Goal: Communication & Community: Answer question/provide support

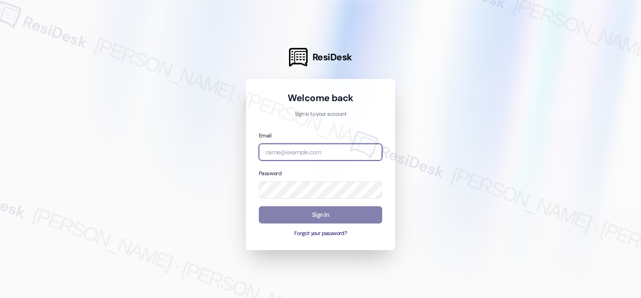
click at [323, 156] on input "email" at bounding box center [320, 152] width 123 height 17
type input "[EMAIL_ADDRESS][PERSON_NAME][PERSON_NAME][DOMAIN_NAME]"
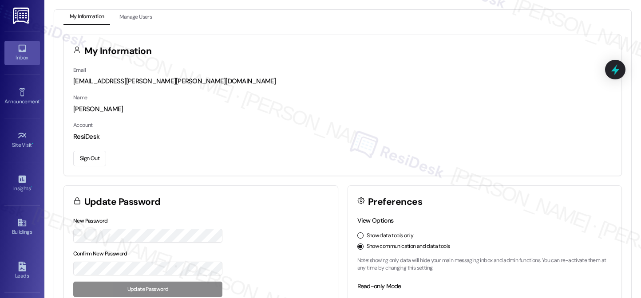
click at [16, 57] on div "Inbox" at bounding box center [22, 57] width 44 height 9
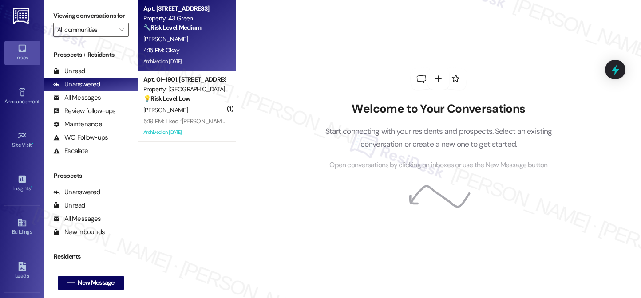
click at [189, 43] on div "[PERSON_NAME]" at bounding box center [184, 39] width 84 height 11
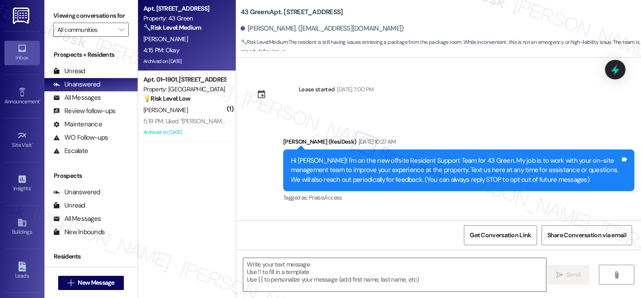
scroll to position [4209, 0]
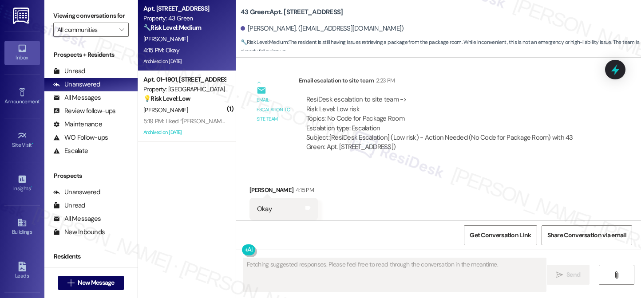
drag, startPoint x: 346, startPoint y: 102, endPoint x: 362, endPoint y: 102, distance: 16.4
click at [359, 102] on div "ResiDesk escalation to site team -> Risk Level: Low risk Topics: No Code for Pa…" at bounding box center [449, 114] width 287 height 38
click at [362, 102] on div "ResiDesk escalation to site team -> Risk Level: Low risk Topics: No Code for Pa…" at bounding box center [449, 114] width 287 height 38
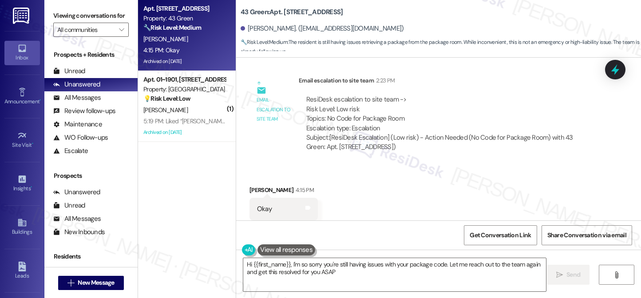
type textarea "Hi {{first_name}}, I'm so sorry you're still having issues with your package co…"
click at [348, 95] on div "ResiDesk escalation to site team -> Risk Level: Low risk Topics: No Code for Pa…" at bounding box center [449, 114] width 287 height 38
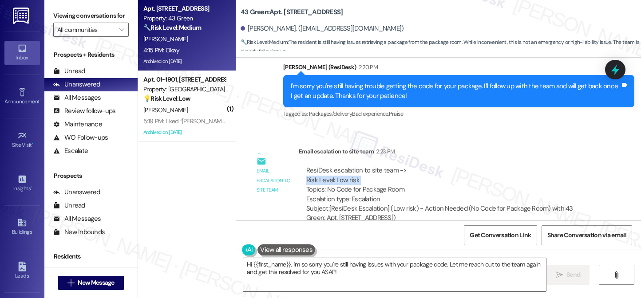
scroll to position [4120, 0]
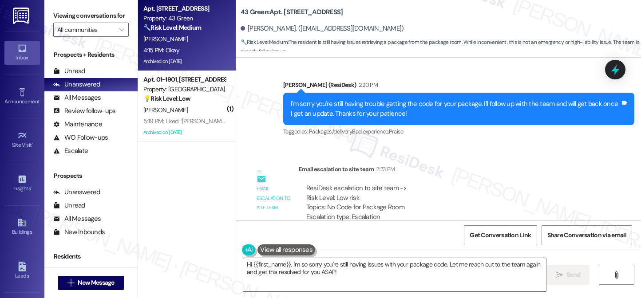
click at [353, 188] on div "ResiDesk escalation to site team -> Risk Level: Low risk Topics: No Code for Pa…" at bounding box center [449, 203] width 287 height 38
click at [355, 188] on div "ResiDesk escalation to site team -> Risk Level: Low risk Topics: No Code for Pa…" at bounding box center [449, 203] width 287 height 38
click at [355, 187] on div "ResiDesk escalation to site team -> Risk Level: Low risk Topics: No Code for Pa…" at bounding box center [449, 203] width 287 height 38
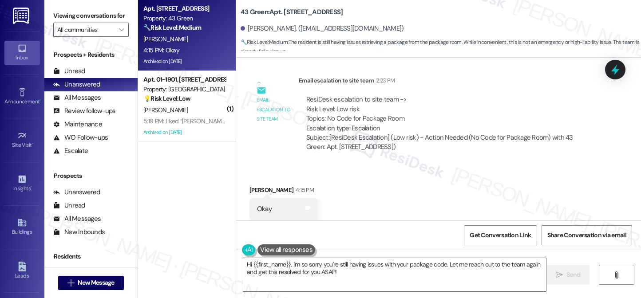
click at [365, 133] on div "Subject: [ResiDesk Escalation] (Low risk) - Action Needed (No Code for Package …" at bounding box center [449, 142] width 287 height 19
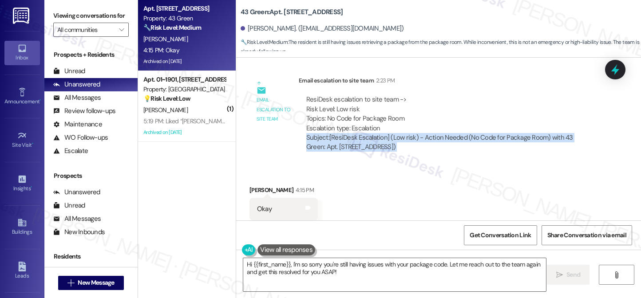
click at [365, 133] on div "Subject: [ResiDesk Escalation] (Low risk) - Action Needed (No Code for Package …" at bounding box center [449, 142] width 287 height 19
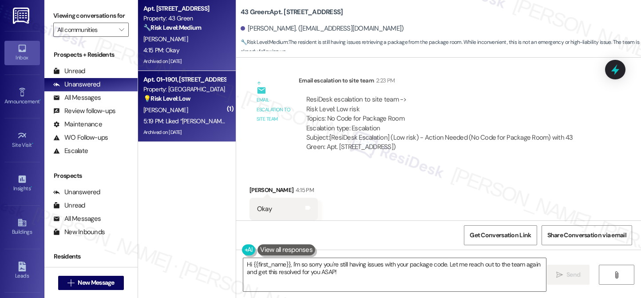
click at [172, 117] on div "5:19 PM: Liked “[PERSON_NAME] ([PERSON_NAME]): Hi [PERSON_NAME], thanks for che…" at bounding box center [400, 121] width 515 height 8
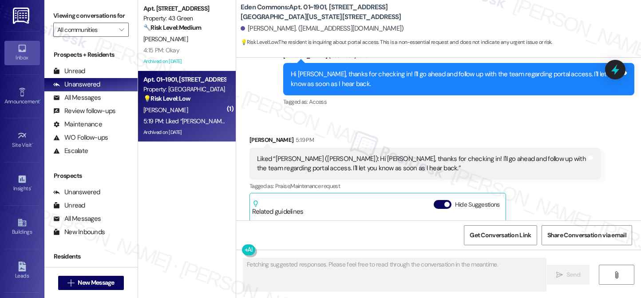
scroll to position [5207, 0]
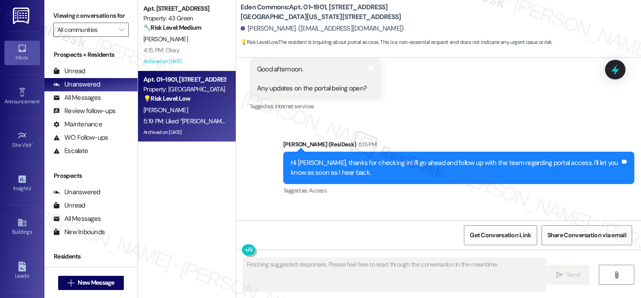
click at [351, 243] on div "Liked “[PERSON_NAME] ([PERSON_NAME]): Hi [PERSON_NAME], thanks for checking in!…" at bounding box center [421, 252] width 329 height 19
click at [447, 243] on div "Liked “[PERSON_NAME] ([PERSON_NAME]): Hi [PERSON_NAME], thanks for checking in!…" at bounding box center [421, 252] width 329 height 19
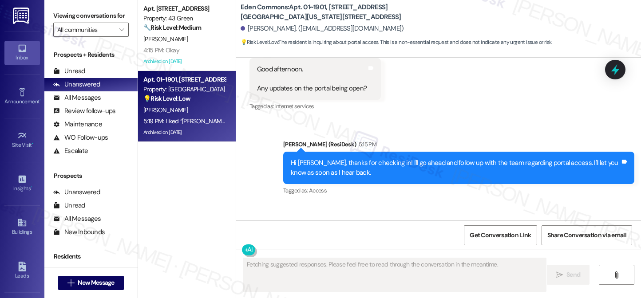
click at [447, 243] on div "Liked “[PERSON_NAME] ([PERSON_NAME]): Hi [PERSON_NAME], thanks for checking in!…" at bounding box center [421, 252] width 329 height 19
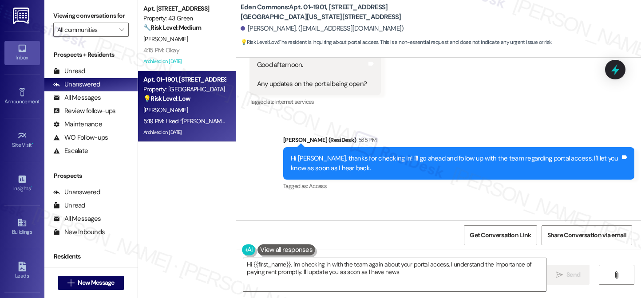
type textarea "Hi {{first_name}}, I'm checking in with the team again about your portal access…"
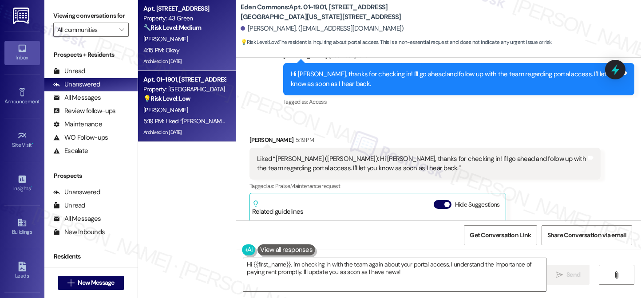
click at [144, 27] on strong "🔧 Risk Level: Medium" at bounding box center [172, 28] width 58 height 8
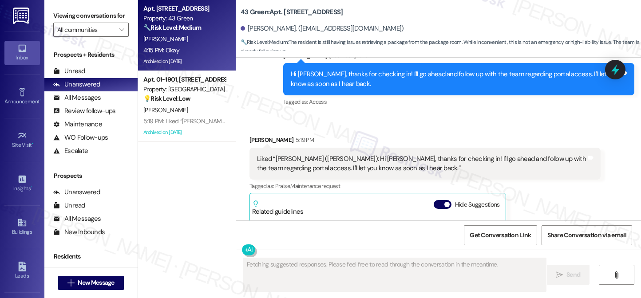
scroll to position [4209, 0]
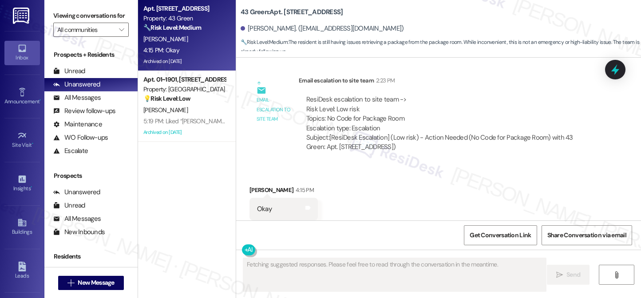
click at [257, 205] on div "Okay" at bounding box center [264, 209] width 15 height 9
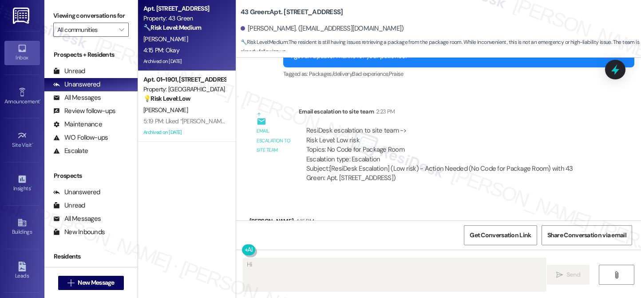
scroll to position [4076, 0]
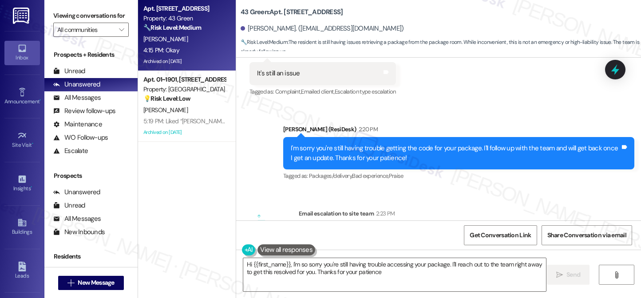
type textarea "Hi {{first_name}}, I'm so sorry you're still having trouble accessing your pack…"
click at [330, 144] on div "I'm sorry you're still having trouble getting the code for your package. I'll f…" at bounding box center [455, 153] width 329 height 19
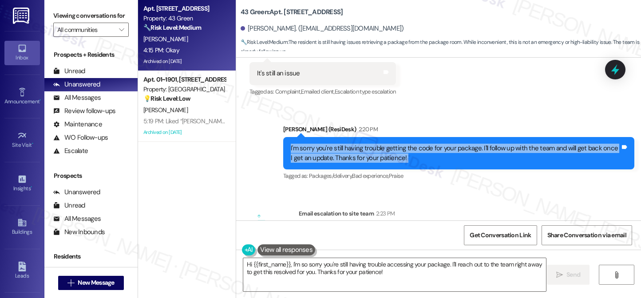
click at [420, 144] on div "I'm sorry you're still having trouble getting the code for your package. I'll f…" at bounding box center [455, 153] width 329 height 19
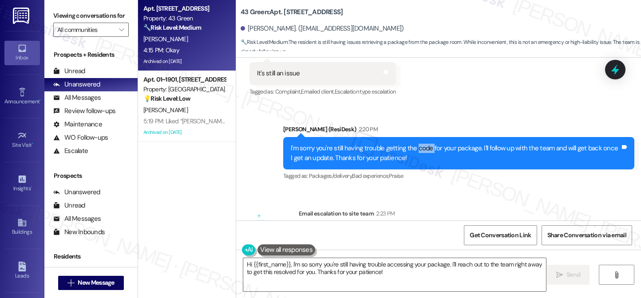
click at [420, 144] on div "I'm sorry you're still having trouble getting the code for your package. I'll f…" at bounding box center [455, 153] width 329 height 19
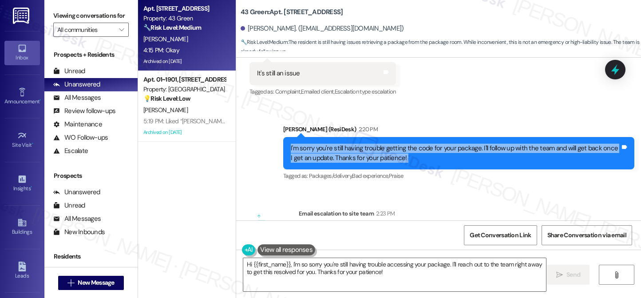
click at [420, 144] on div "I'm sorry you're still having trouble getting the code for your package. I'll f…" at bounding box center [455, 153] width 329 height 19
click at [403, 144] on div "I'm sorry you're still having trouble getting the code for your package. I'll f…" at bounding box center [455, 153] width 329 height 19
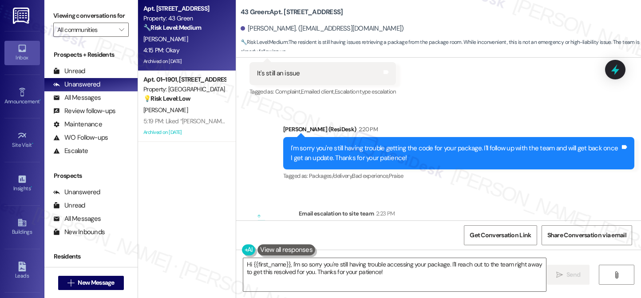
click at [403, 144] on div "I'm sorry you're still having trouble getting the code for your package. I'll f…" at bounding box center [455, 153] width 329 height 19
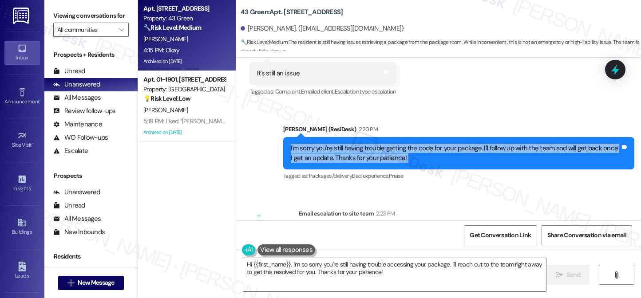
click at [403, 144] on div "I'm sorry you're still having trouble getting the code for your package. I'll f…" at bounding box center [455, 153] width 329 height 19
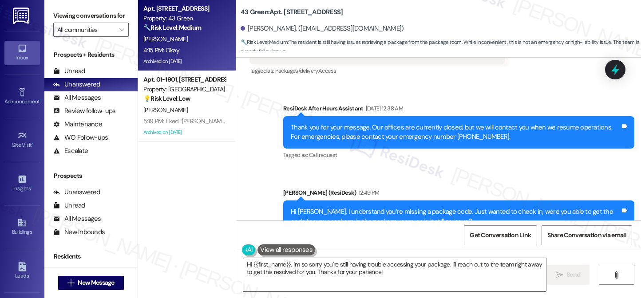
scroll to position [3810, 0]
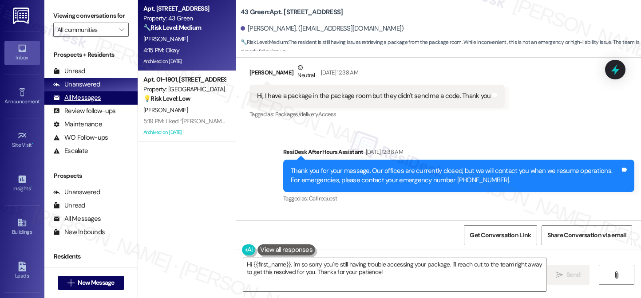
click at [86, 102] on div "All Messages" at bounding box center [76, 97] width 47 height 9
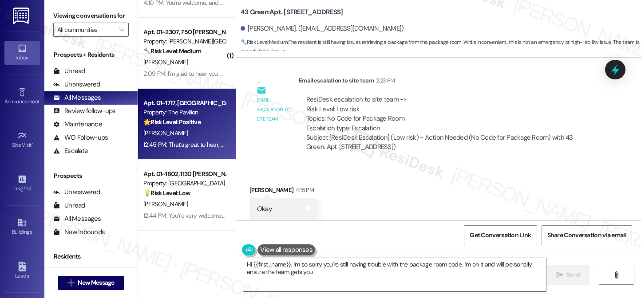
scroll to position [222, 0]
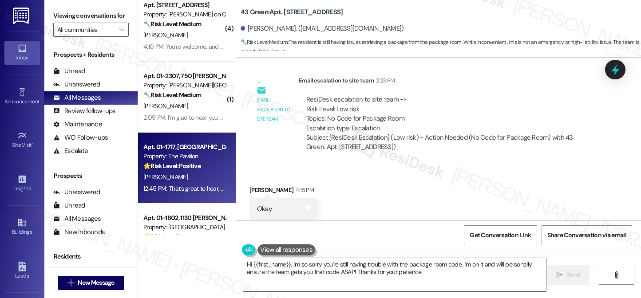
type textarea "Hi {{first_name}}, I'm so sorry you're still having trouble with the package ro…"
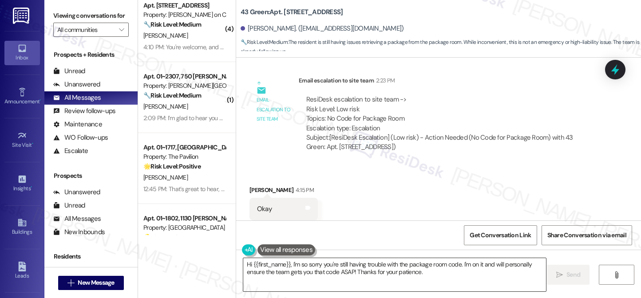
click at [332, 265] on textarea "Hi {{first_name}}, I'm so sorry you're still having trouble with the package ro…" at bounding box center [394, 274] width 303 height 33
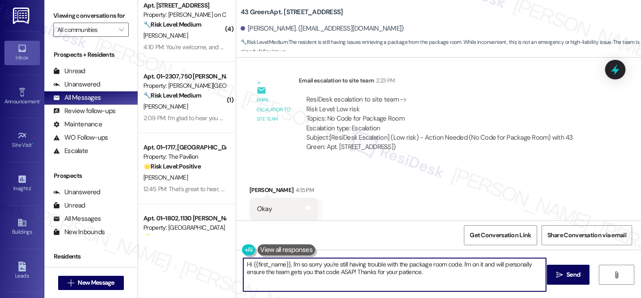
click at [332, 265] on textarea "Hi {{first_name}}, I'm so sorry you're still having trouble with the package ro…" at bounding box center [394, 274] width 303 height 33
click at [371, 268] on textarea "Hi {{first_name}}, I'm so sorry you're still having trouble with the package ro…" at bounding box center [394, 274] width 303 height 33
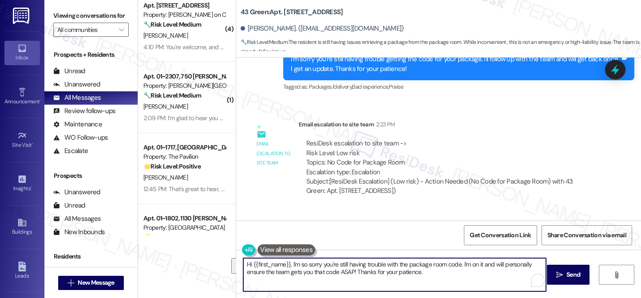
scroll to position [4209, 0]
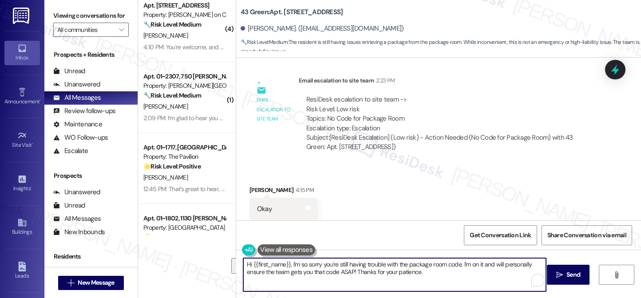
click at [368, 263] on textarea "Hi {{first_name}}, I'm so sorry you're still having trouble with the package ro…" at bounding box center [394, 274] width 303 height 33
click at [417, 266] on textarea "Hi {{first_name}}, I'm so sorry you're still having trouble with the package ro…" at bounding box center [394, 274] width 303 height 33
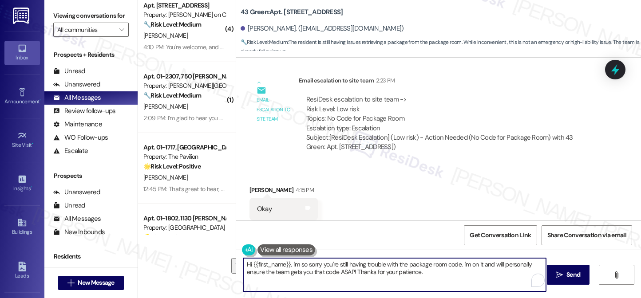
click at [418, 266] on textarea "Hi {{first_name}}, I'm so sorry you're still having trouble with the package ro…" at bounding box center [394, 274] width 303 height 33
click at [438, 270] on textarea "Hi {{first_name}}, I'm so sorry you're still having trouble with the package ro…" at bounding box center [394, 274] width 303 height 33
click at [464, 277] on textarea "Hi {{first_name}}, I'm so sorry you're still having trouble with the package ro…" at bounding box center [394, 274] width 303 height 33
click at [440, 274] on textarea "Hi {{first_name}}, I'm so sorry you're still having trouble with the package ro…" at bounding box center [394, 274] width 303 height 33
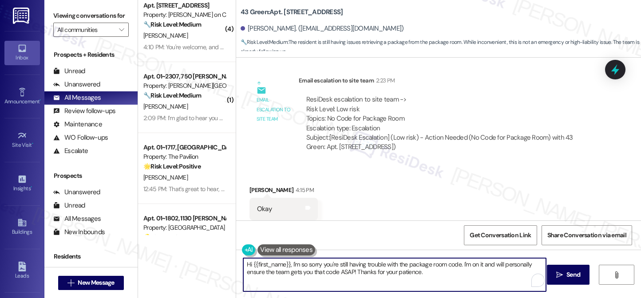
click at [440, 274] on textarea "Hi {{first_name}}, I'm so sorry you're still having trouble with the package ro…" at bounding box center [394, 274] width 303 height 33
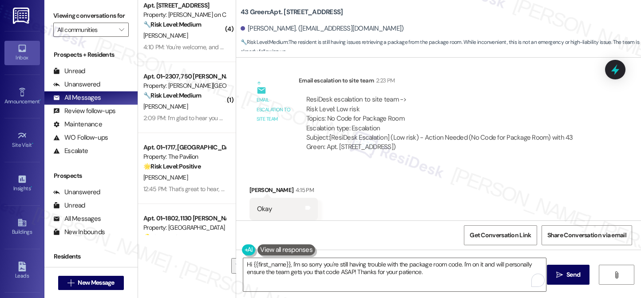
click at [427, 211] on div "Received via SMS [PERSON_NAME] 4:15 PM Okay Tags and notes Tagged as: Positive …" at bounding box center [438, 202] width 405 height 75
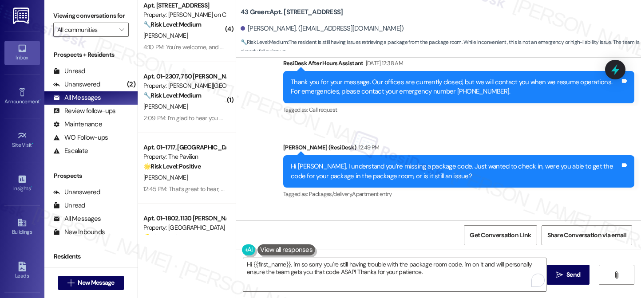
scroll to position [4120, 0]
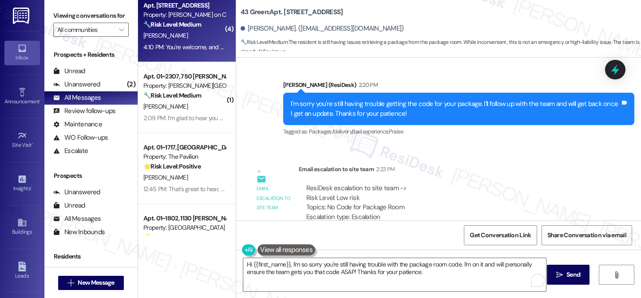
click at [172, 42] on div "4:10 PM: You're welcome, and have a great rest of the day! 4:10 PM: You're welc…" at bounding box center [184, 47] width 84 height 11
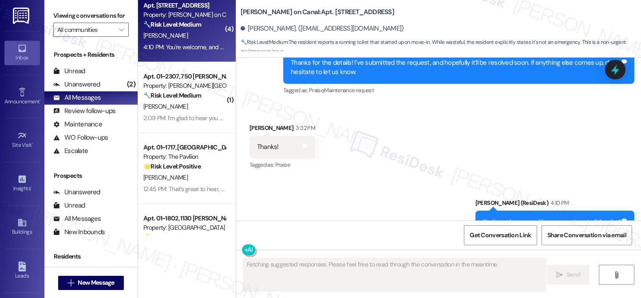
scroll to position [1004, 0]
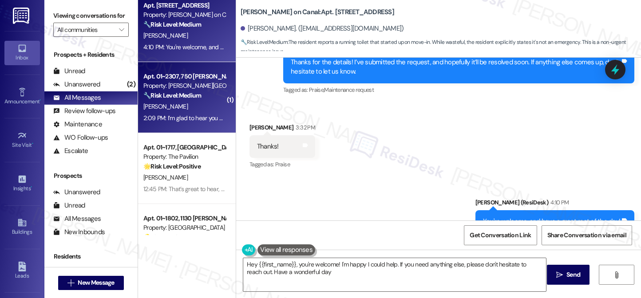
type textarea "Hey {{first_name}}, you're welcome! I'm happy I could help. If you need anythin…"
click at [171, 106] on div "[PERSON_NAME]" at bounding box center [184, 106] width 84 height 11
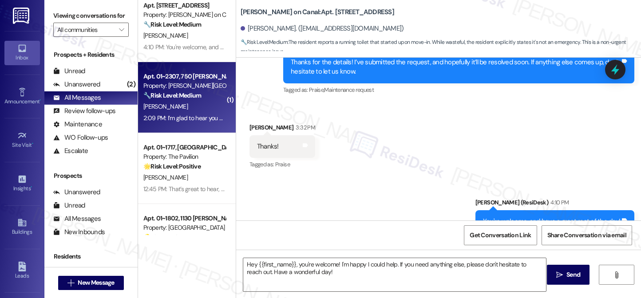
type textarea "Fetching suggested responses. Please feel free to read through the conversation…"
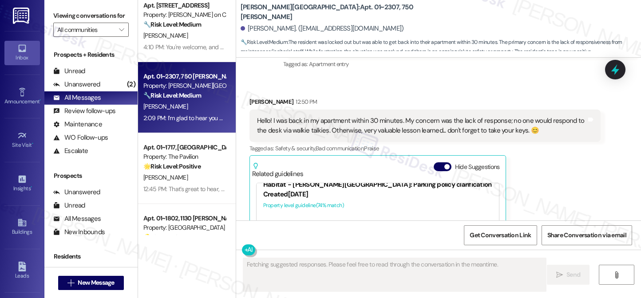
scroll to position [0, 0]
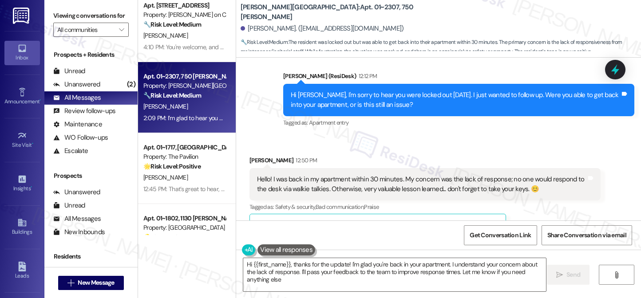
type textarea "Hi {{first_name}}, thanks for the update! I'm glad you're back in your apartmen…"
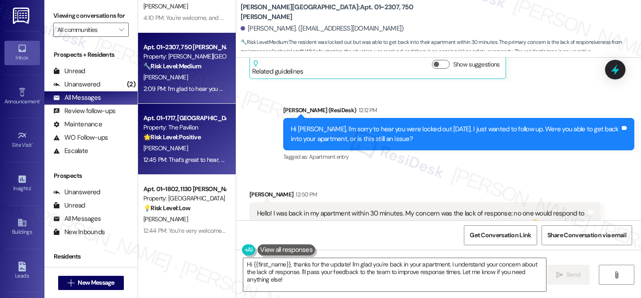
scroll to position [311, 0]
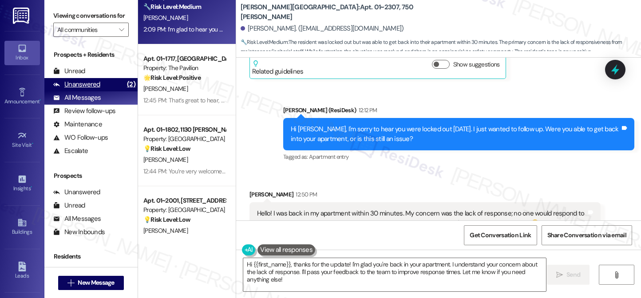
click at [104, 91] on div "Unanswered (2)" at bounding box center [90, 84] width 93 height 13
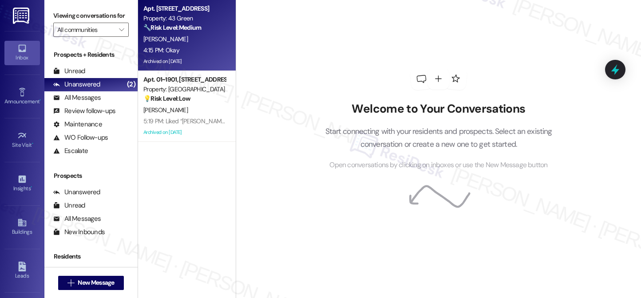
click at [208, 47] on div "4:15 PM: Okay 4:15 PM: Okay" at bounding box center [184, 50] width 84 height 11
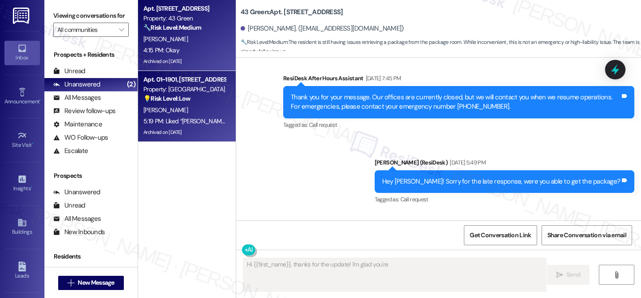
scroll to position [4209, 0]
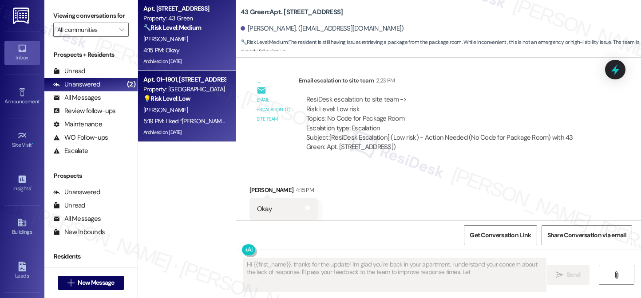
type textarea "Hi {{first_name}}, thanks for the update! I'm glad you're back in your apartmen…"
click at [211, 112] on div "[PERSON_NAME]" at bounding box center [184, 110] width 84 height 11
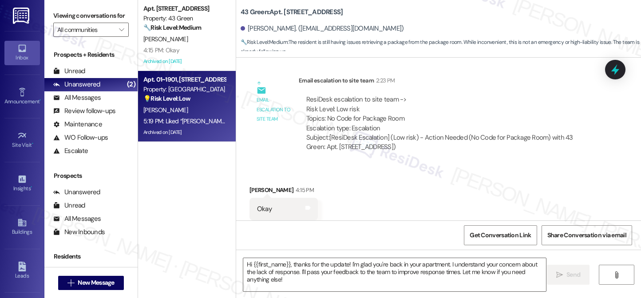
type textarea "Fetching suggested responses. Please feel free to read through the conversation…"
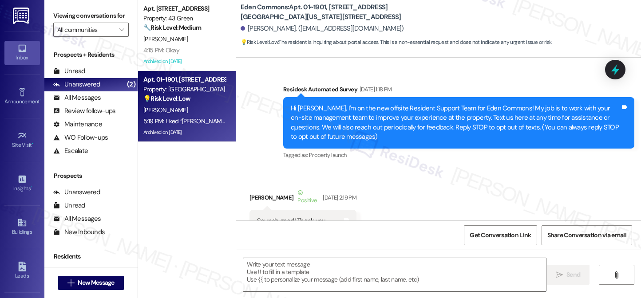
type textarea "Fetching suggested responses. Please feel free to read through the conversation…"
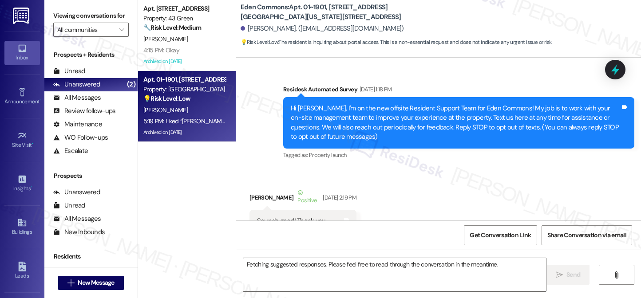
scroll to position [5296, 0]
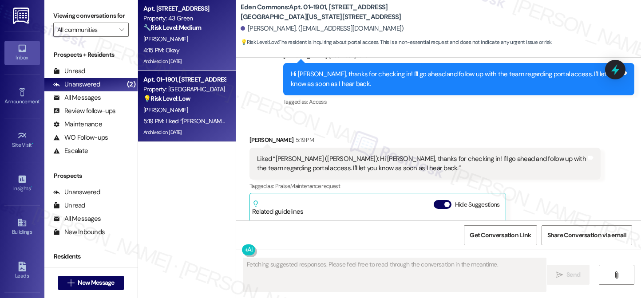
click at [168, 27] on strong "🔧 Risk Level: Medium" at bounding box center [172, 28] width 58 height 8
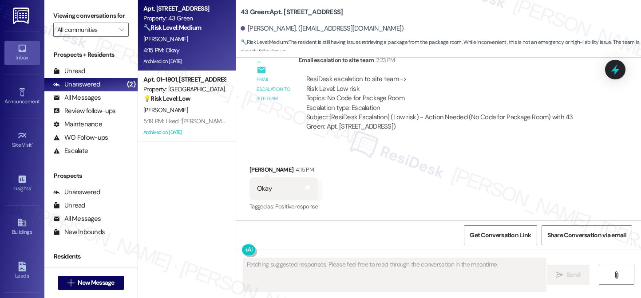
scroll to position [4209, 0]
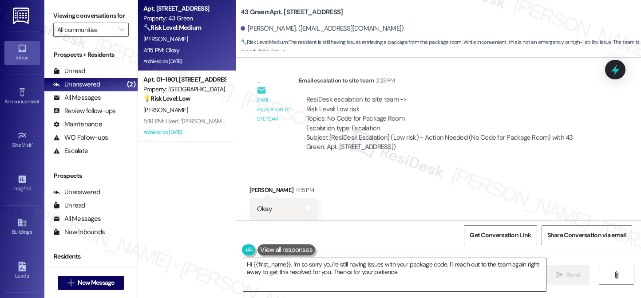
type textarea "Hi {{first_name}}, I'm so sorry you're still having issues with your package co…"
click at [350, 266] on textarea "Hi {{first_name}}, I'm so sorry you're still having issues with your package co…" at bounding box center [394, 274] width 303 height 33
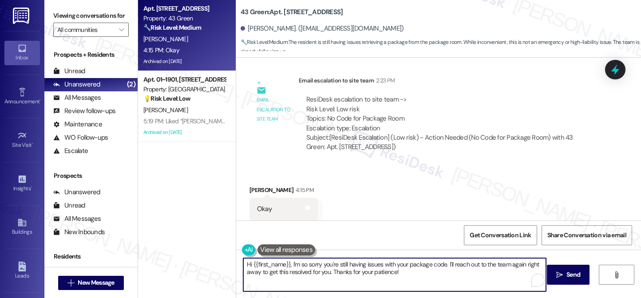
click at [350, 266] on textarea "Hi {{first_name}}, I'm so sorry you're still having issues with your package co…" at bounding box center [394, 274] width 303 height 33
click at [383, 273] on textarea "Hi {{first_name}}, I'm so sorry you're still having issues with your package co…" at bounding box center [394, 274] width 303 height 33
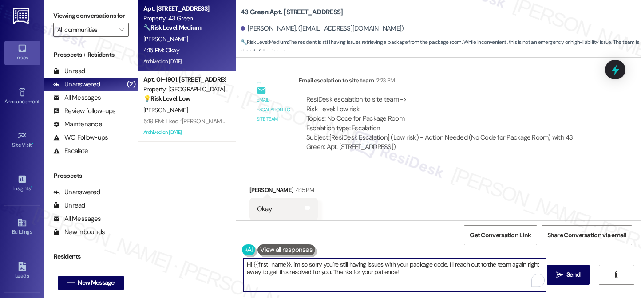
click at [383, 273] on textarea "Hi {{first_name}}, I'm so sorry you're still having issues with your package co…" at bounding box center [394, 274] width 303 height 33
click at [274, 198] on div "Okay Tags and notes" at bounding box center [283, 209] width 68 height 23
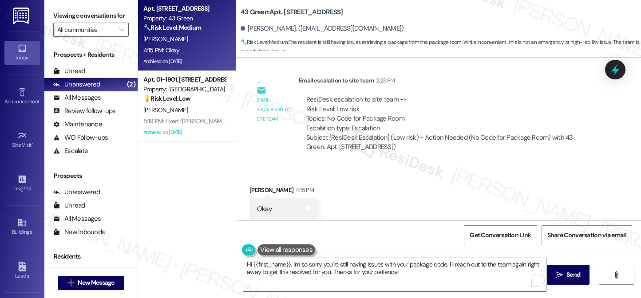
click at [274, 198] on div "Okay Tags and notes" at bounding box center [283, 209] width 68 height 23
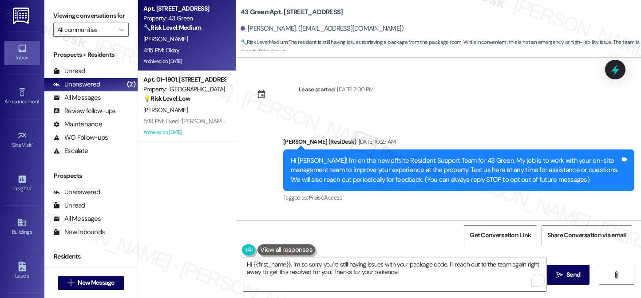
scroll to position [4209, 0]
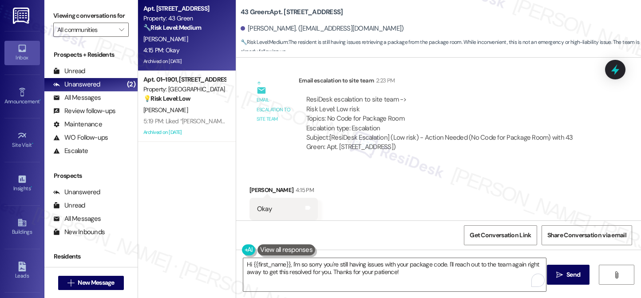
click at [261, 205] on div "Okay" at bounding box center [264, 209] width 15 height 9
click at [363, 269] on textarea "Hi {{first_name}}, I'm so sorry you're still having issues with your package co…" at bounding box center [394, 274] width 303 height 33
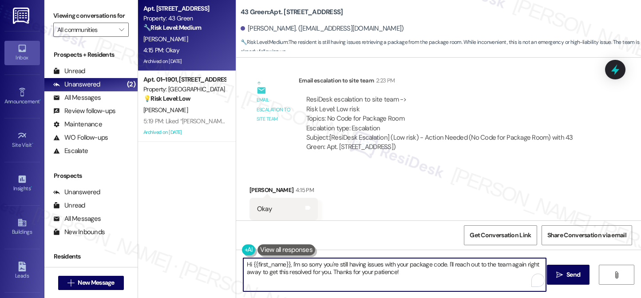
click at [363, 269] on textarea "Hi {{first_name}}, I'm so sorry you're still having issues with your package co…" at bounding box center [394, 274] width 303 height 33
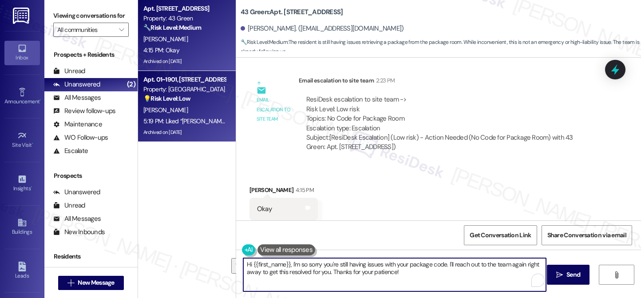
click at [213, 121] on div "5:19 PM: Liked “[PERSON_NAME] ([PERSON_NAME]): Hi [PERSON_NAME], thanks for che…" at bounding box center [400, 121] width 515 height 8
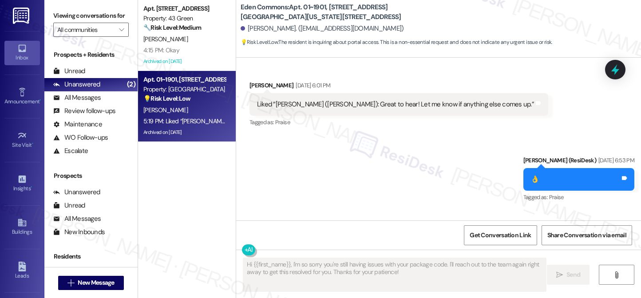
scroll to position [5296, 0]
